Goal: Find specific page/section: Find specific page/section

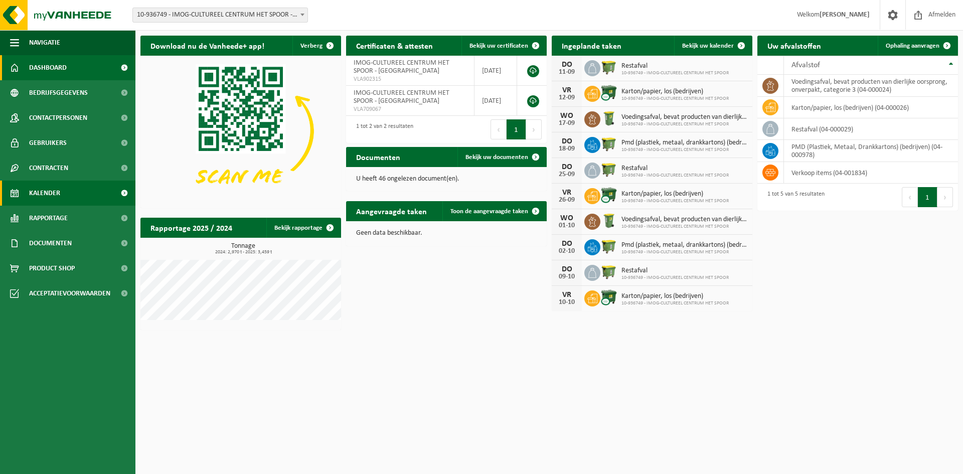
click at [64, 195] on link "Kalender" at bounding box center [67, 193] width 135 height 25
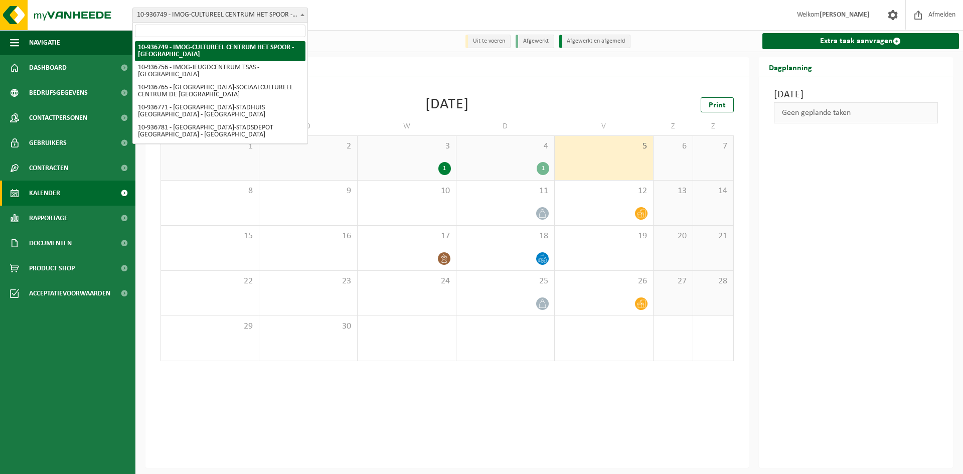
click at [231, 13] on span "10-936749 - IMOG-CULTUREEL CENTRUM HET SPOOR - [GEOGRAPHIC_DATA]" at bounding box center [220, 15] width 175 height 14
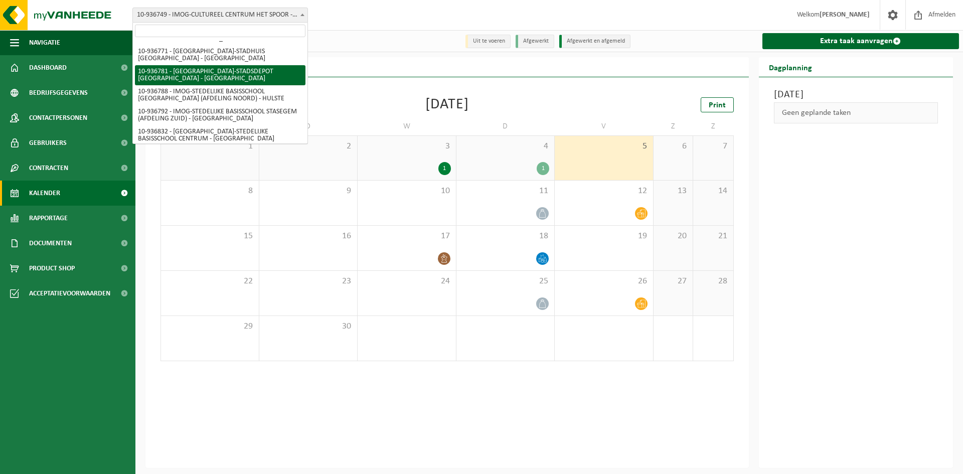
scroll to position [6, 0]
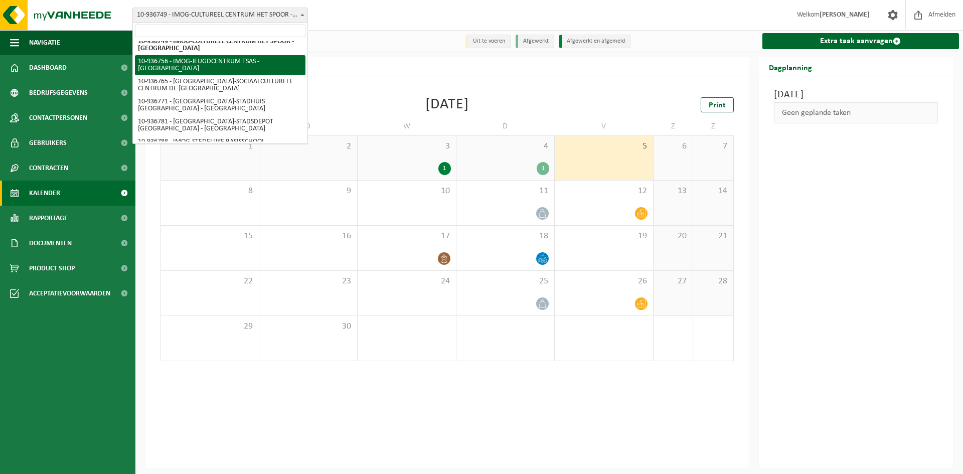
select select "137247"
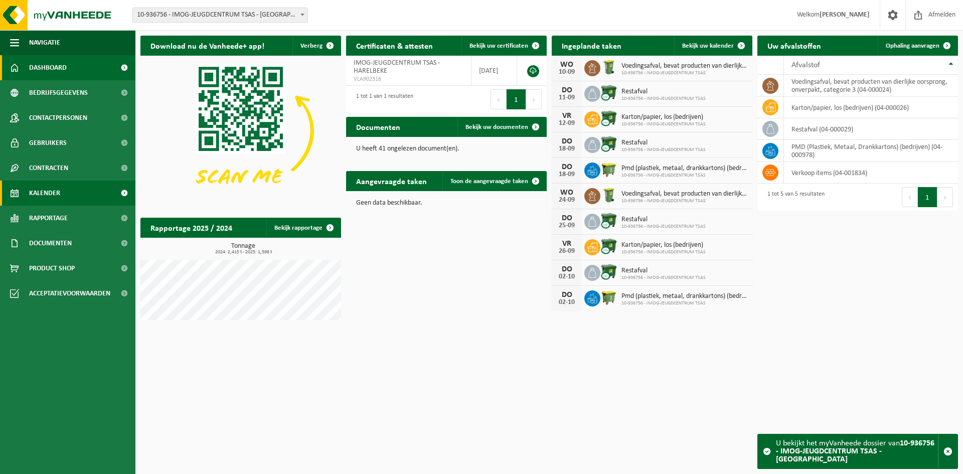
click at [54, 195] on span "Kalender" at bounding box center [44, 193] width 31 height 25
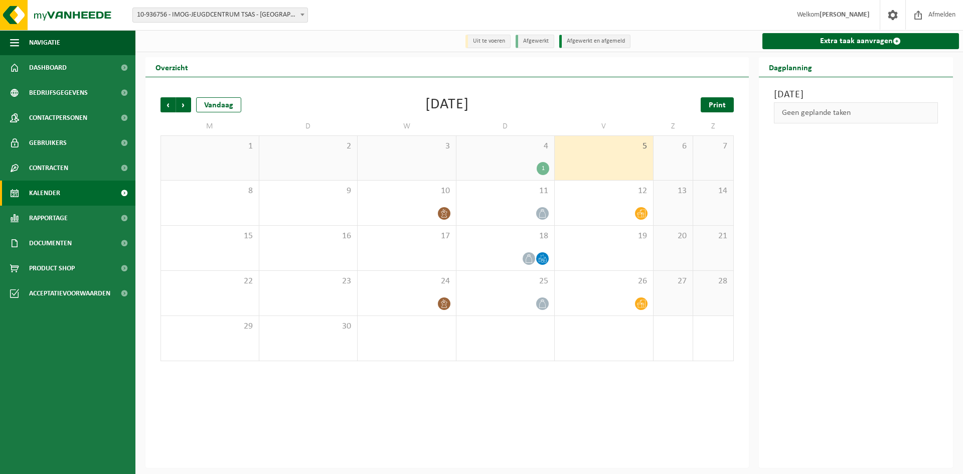
click at [711, 108] on span "Print" at bounding box center [717, 105] width 17 height 8
click at [187, 105] on span "Volgende" at bounding box center [183, 104] width 15 height 15
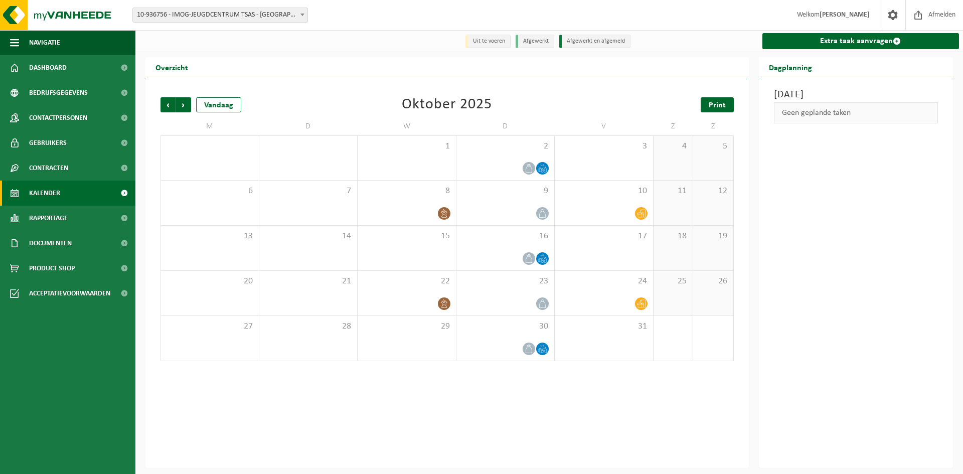
click at [721, 104] on span "Print" at bounding box center [717, 105] width 17 height 8
click at [166, 108] on span "Vorige" at bounding box center [167, 104] width 15 height 15
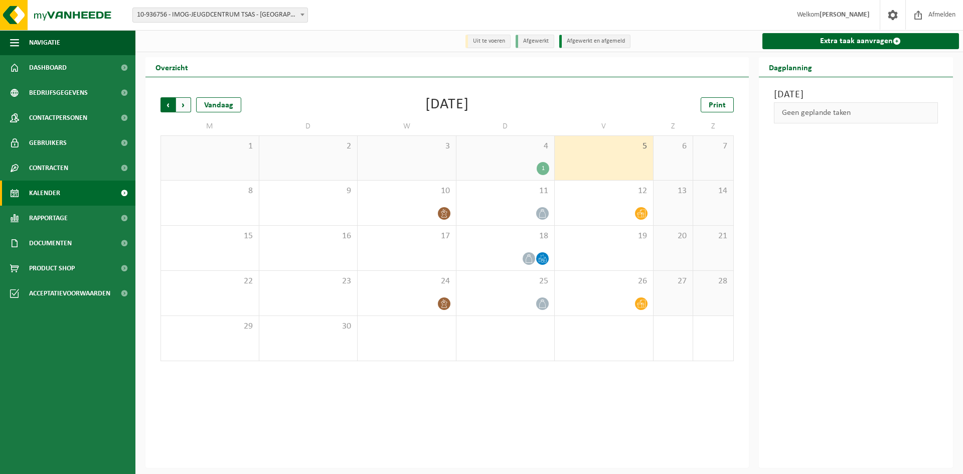
click at [186, 110] on span "Volgende" at bounding box center [183, 104] width 15 height 15
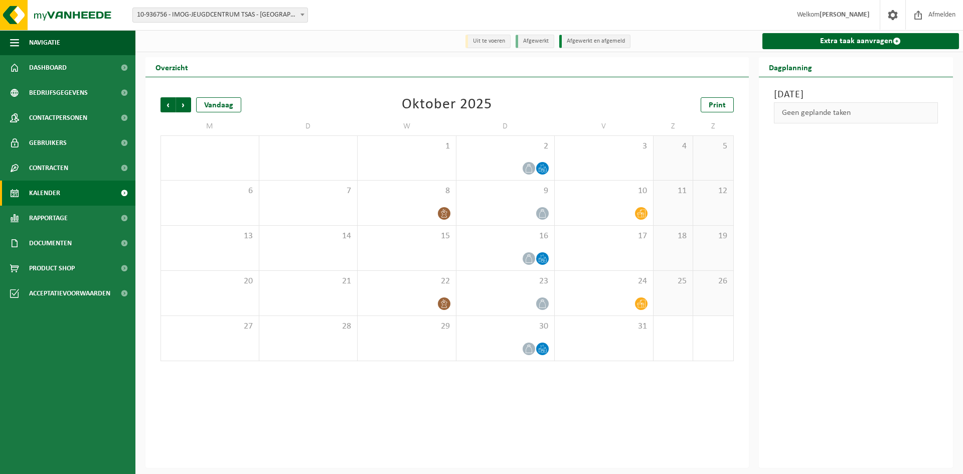
click at [186, 110] on span "Volgende" at bounding box center [183, 104] width 15 height 15
click at [166, 110] on span "Vorige" at bounding box center [167, 104] width 15 height 15
